Goal: Communication & Community: Share content

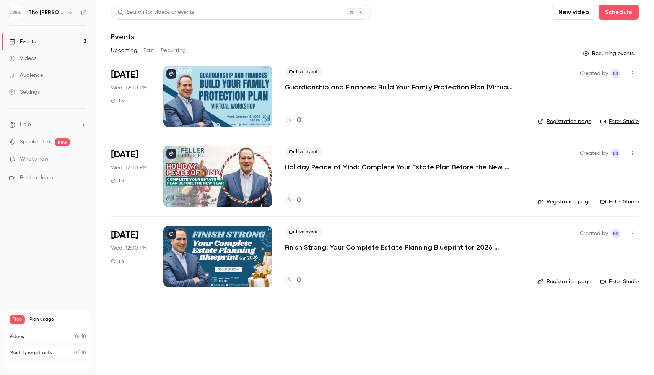
click at [209, 193] on div at bounding box center [217, 176] width 109 height 61
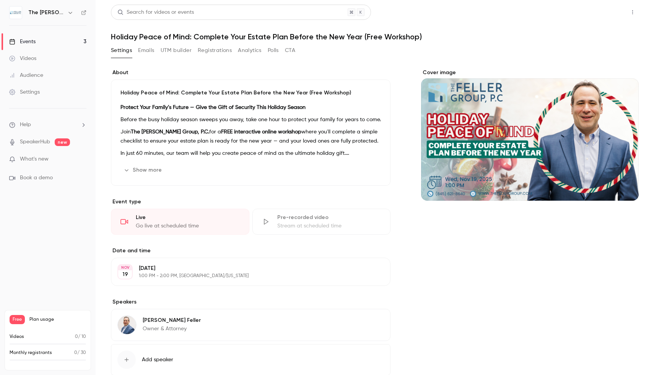
click at [603, 14] on button "Share" at bounding box center [605, 12] width 30 height 15
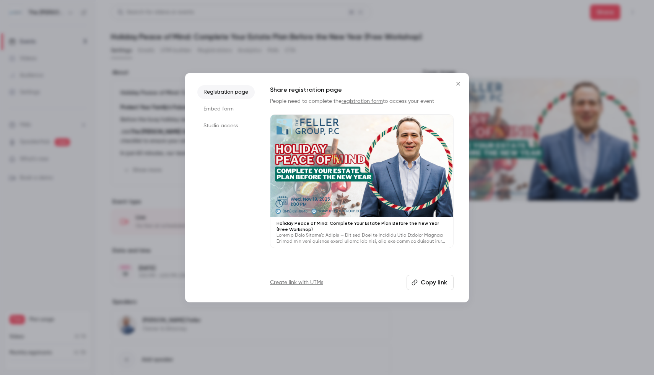
click at [427, 286] on button "Copy link" at bounding box center [429, 282] width 47 height 15
click at [458, 80] on button "Close" at bounding box center [457, 83] width 15 height 15
